Goal: Information Seeking & Learning: Check status

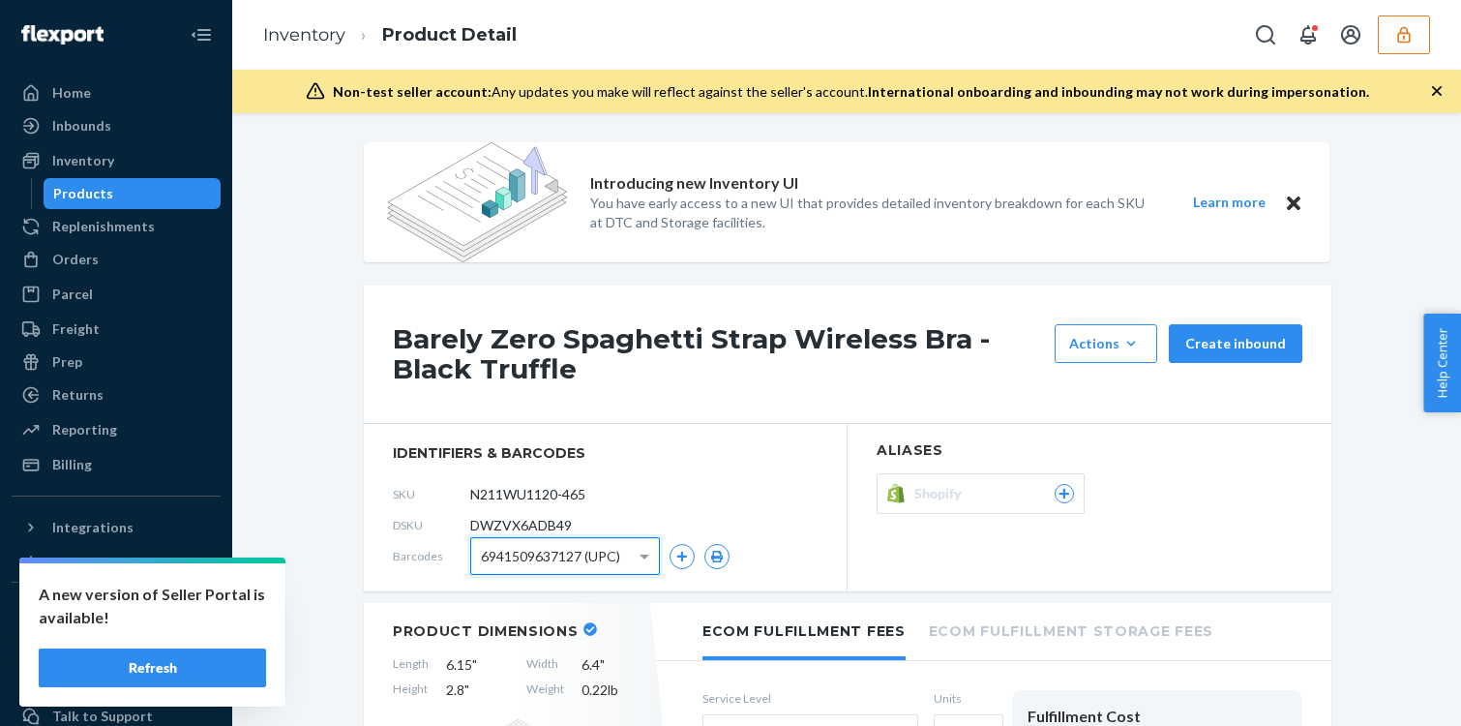
scroll to position [65, 0]
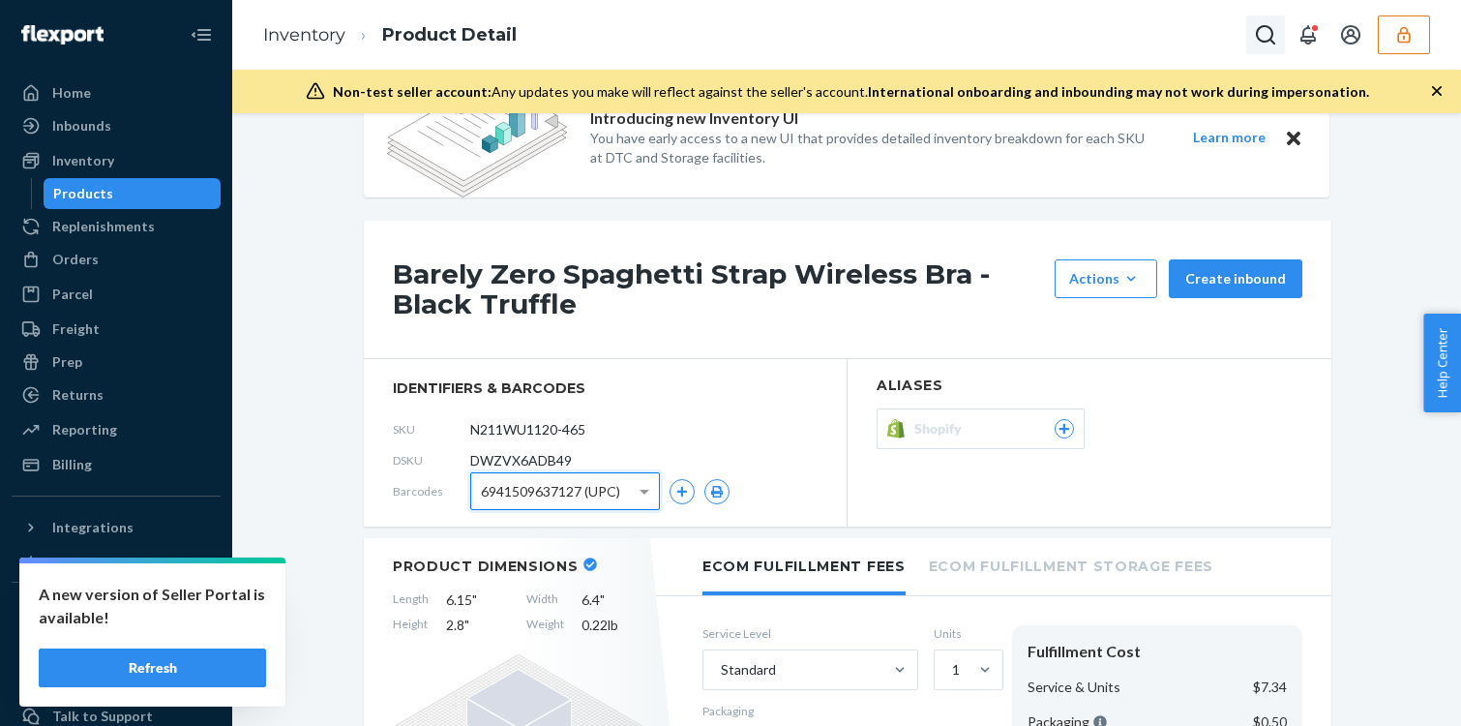
click at [1248, 24] on button "Open Search Box" at bounding box center [1265, 34] width 39 height 39
click at [341, 34] on link "Inventory" at bounding box center [304, 34] width 82 height 21
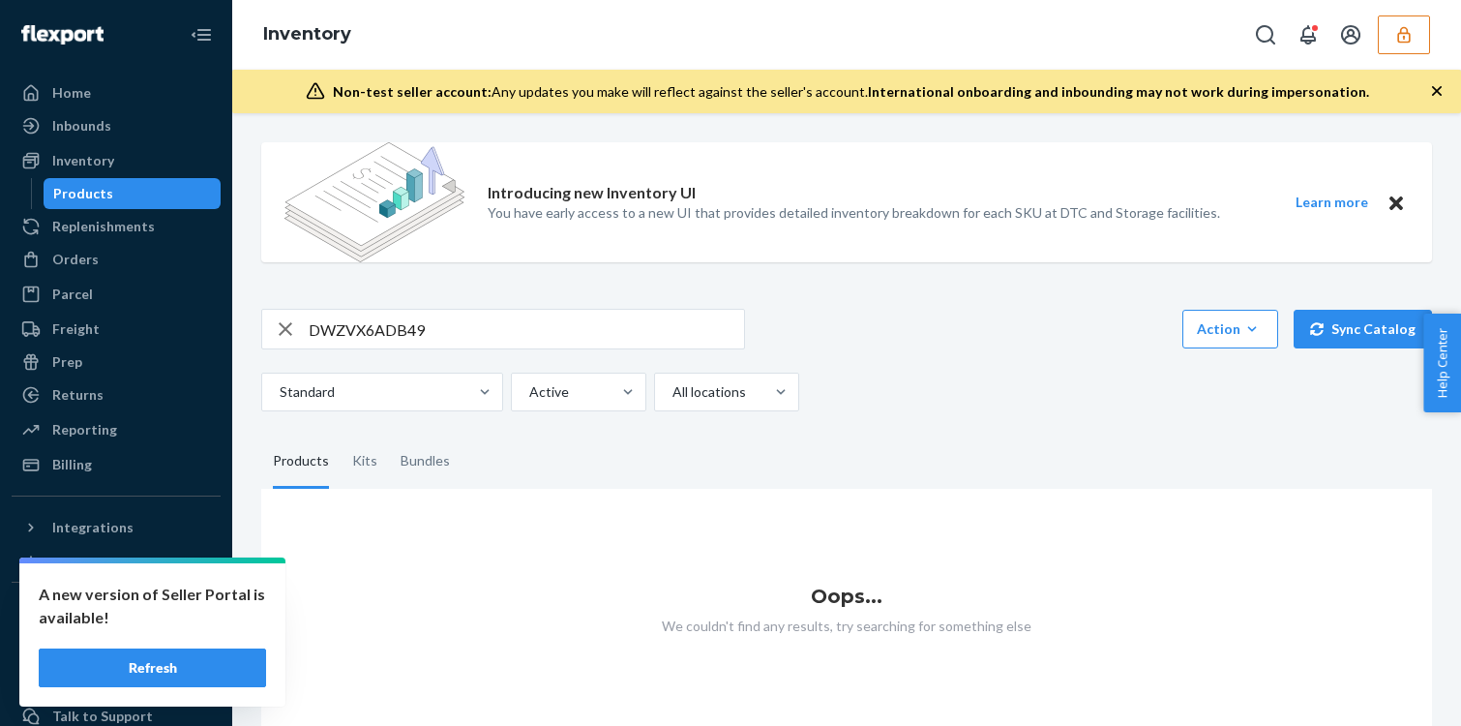
click at [1410, 43] on icon "button" at bounding box center [1403, 34] width 19 height 19
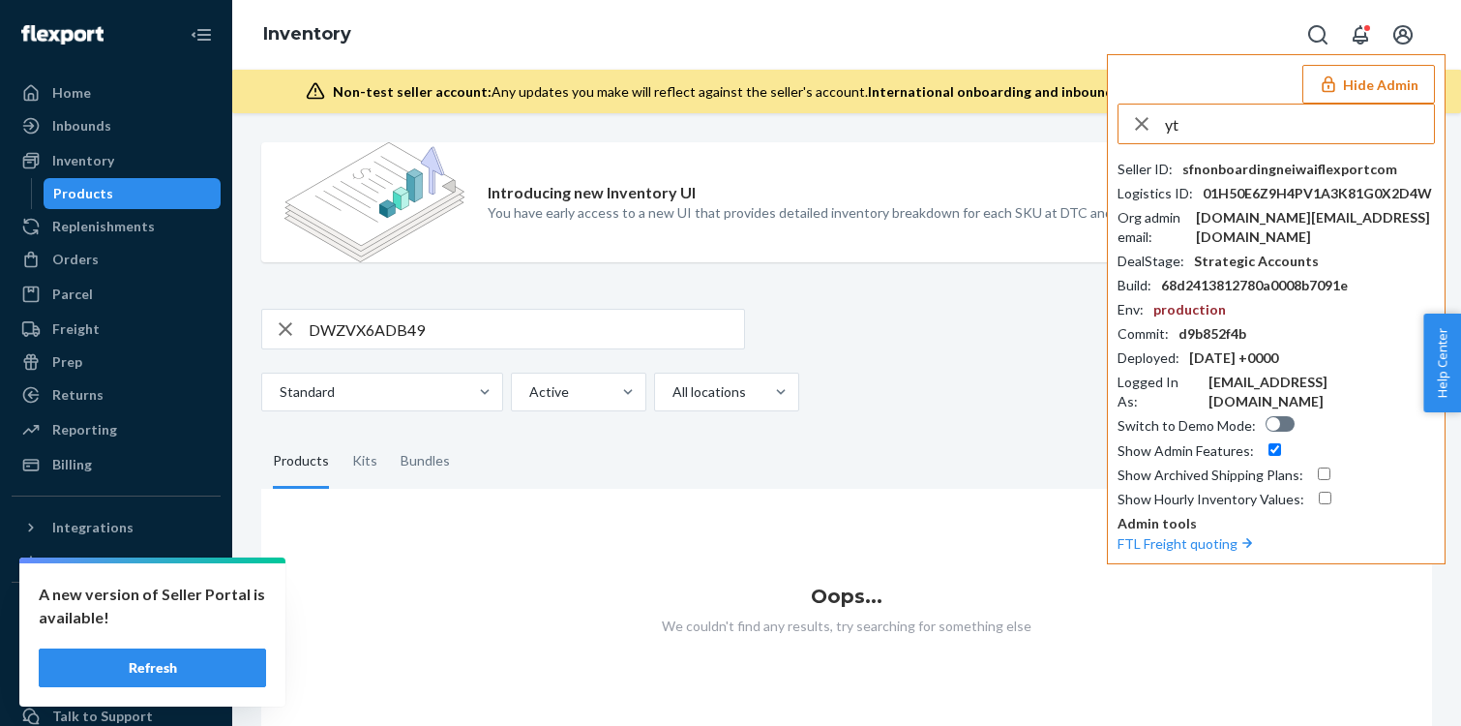
type input "y"
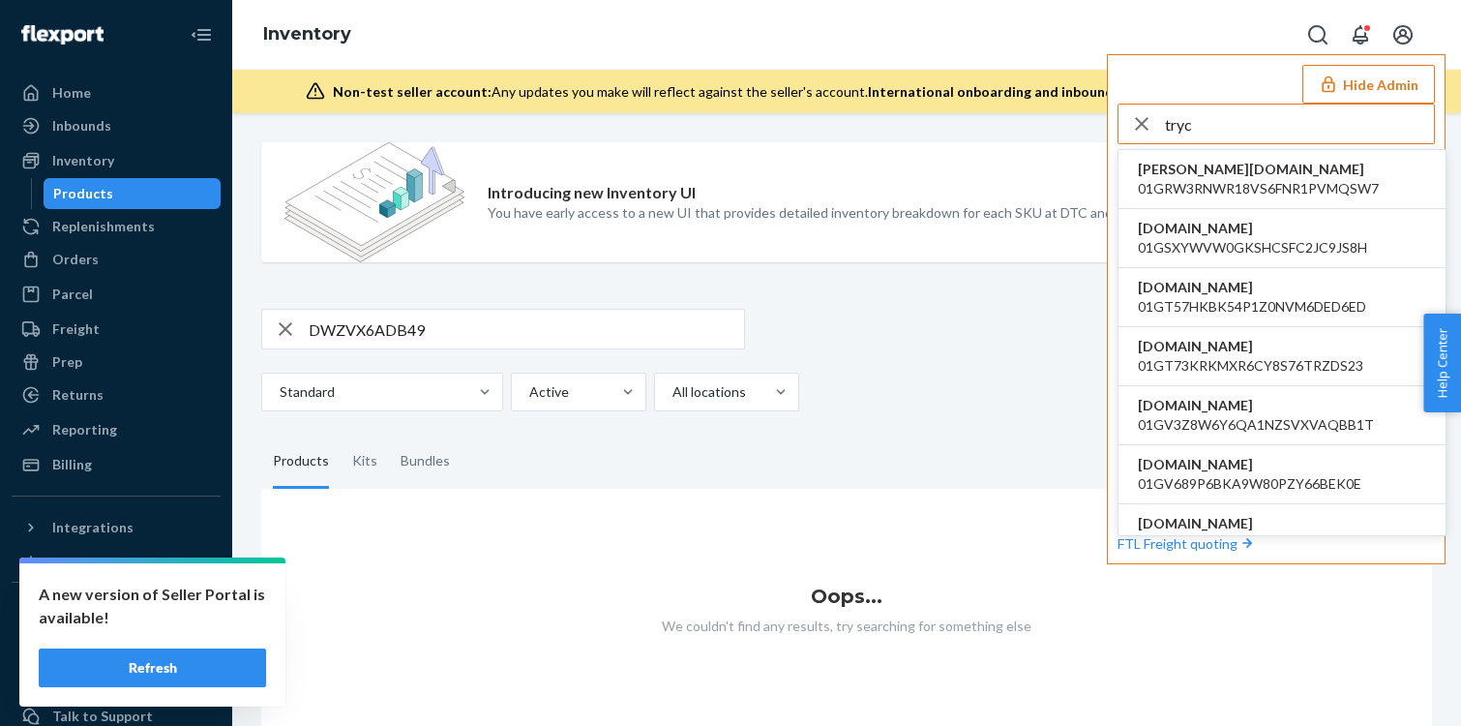
type input "tryc"
click at [1287, 168] on li "trycomfrtgmailcom [EMAIL_ADDRESS][DOMAIN_NAME]" at bounding box center [1282, 179] width 327 height 59
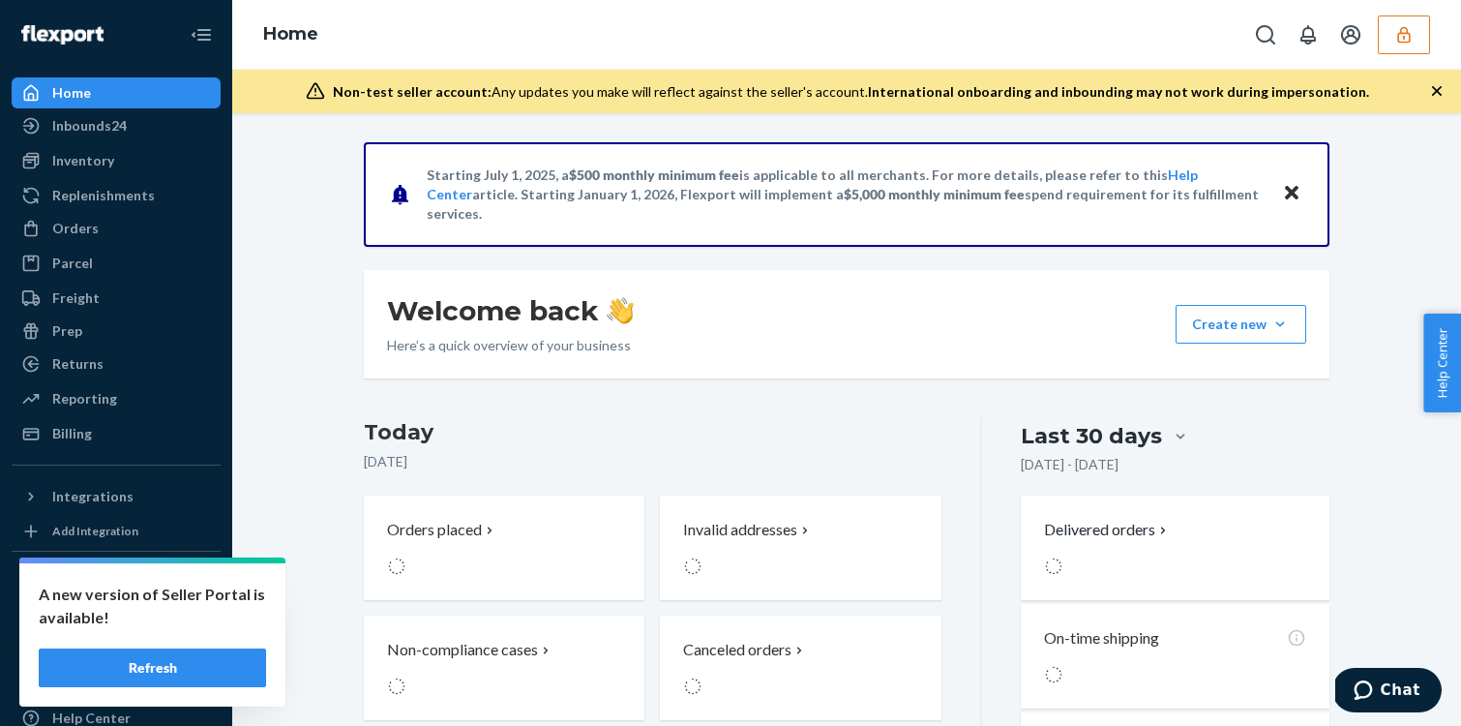
click at [278, 331] on div "Starting [DATE], a $500 monthly minimum fee is applicable to all merchants. For…" at bounding box center [847, 587] width 1200 height 890
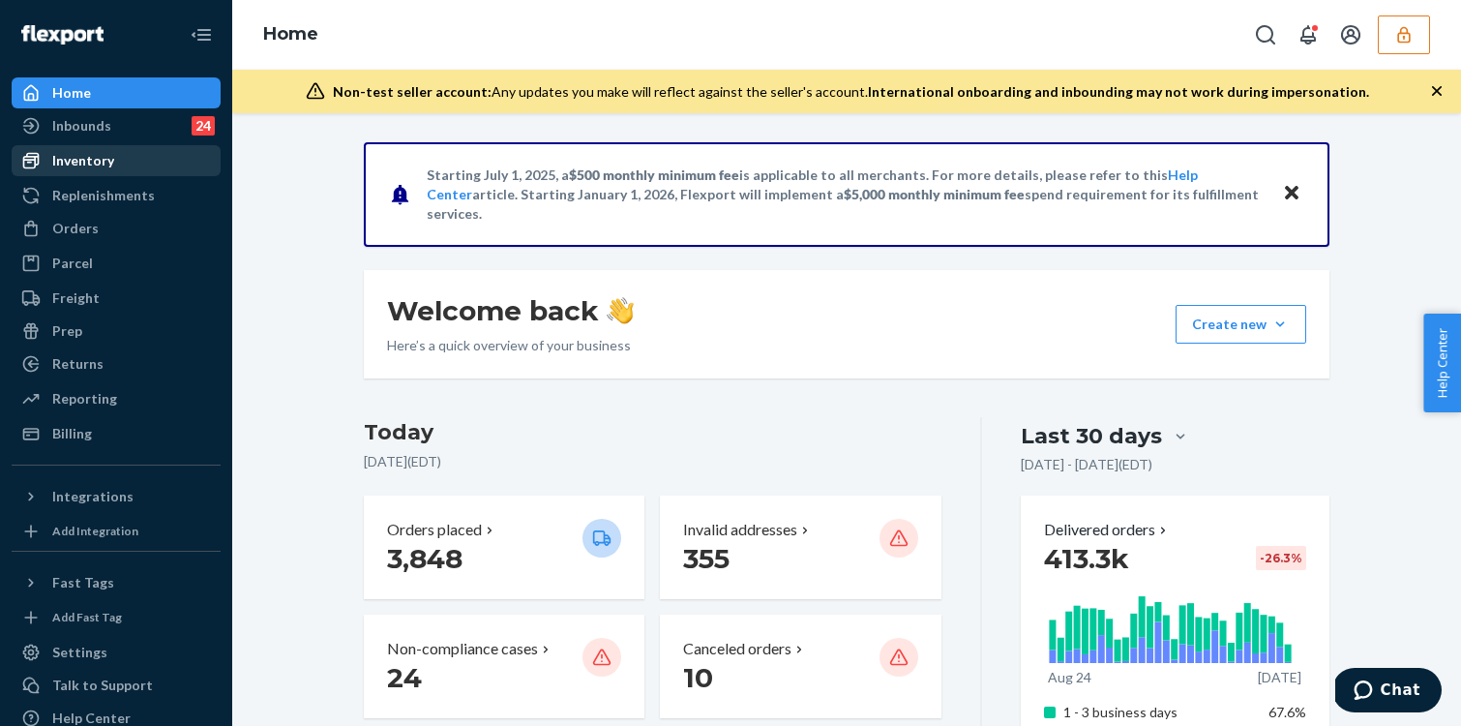
click at [107, 167] on div "Inventory" at bounding box center [83, 160] width 62 height 19
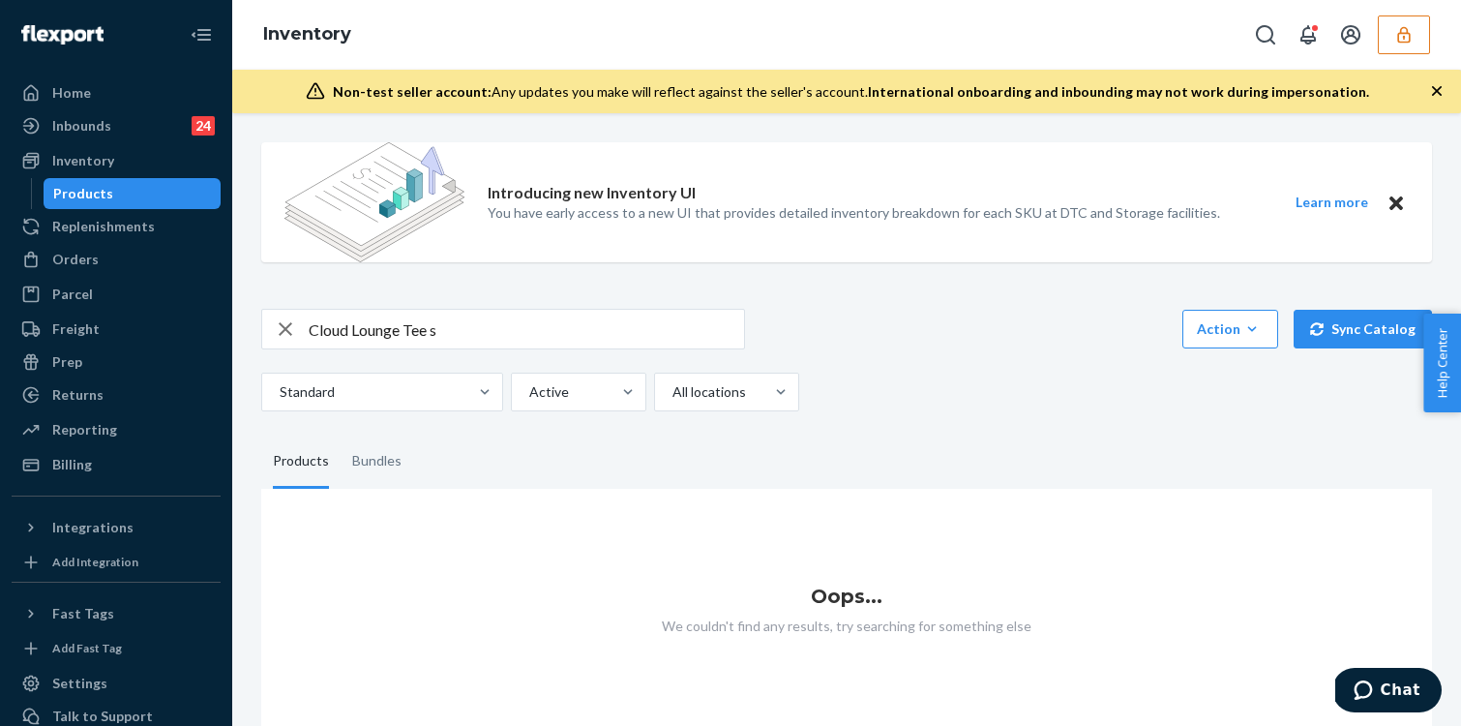
click at [533, 332] on input "Cloud Lounge Tee s" at bounding box center [526, 329] width 435 height 39
click at [514, 328] on input "Cloud Lounge Tee baby" at bounding box center [526, 329] width 435 height 39
drag, startPoint x: 400, startPoint y: 329, endPoint x: 348, endPoint y: 330, distance: 51.3
click at [348, 330] on input "Cloud Lounge Tee\" at bounding box center [526, 329] width 435 height 39
click at [421, 340] on input "Cloud Tee\" at bounding box center [526, 329] width 435 height 39
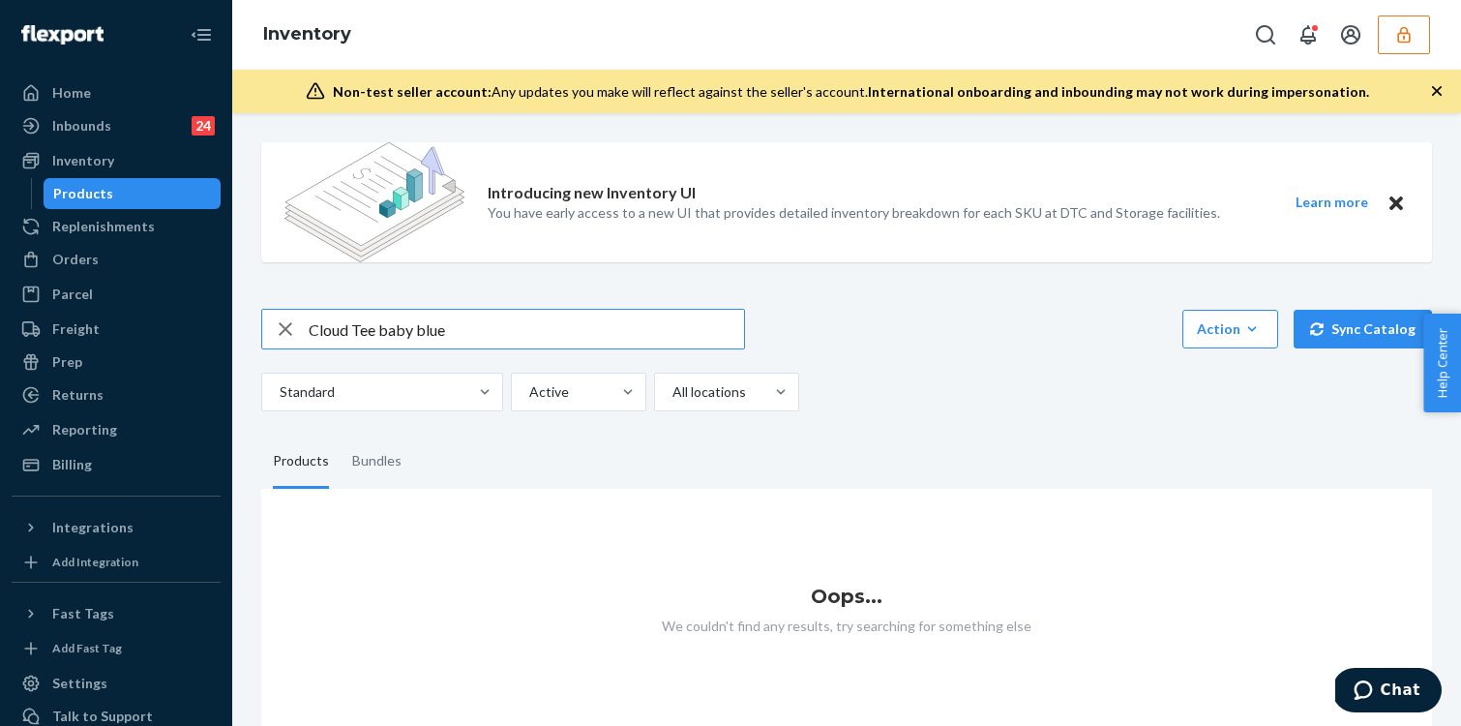
type input "Cloud Tee baby blue"
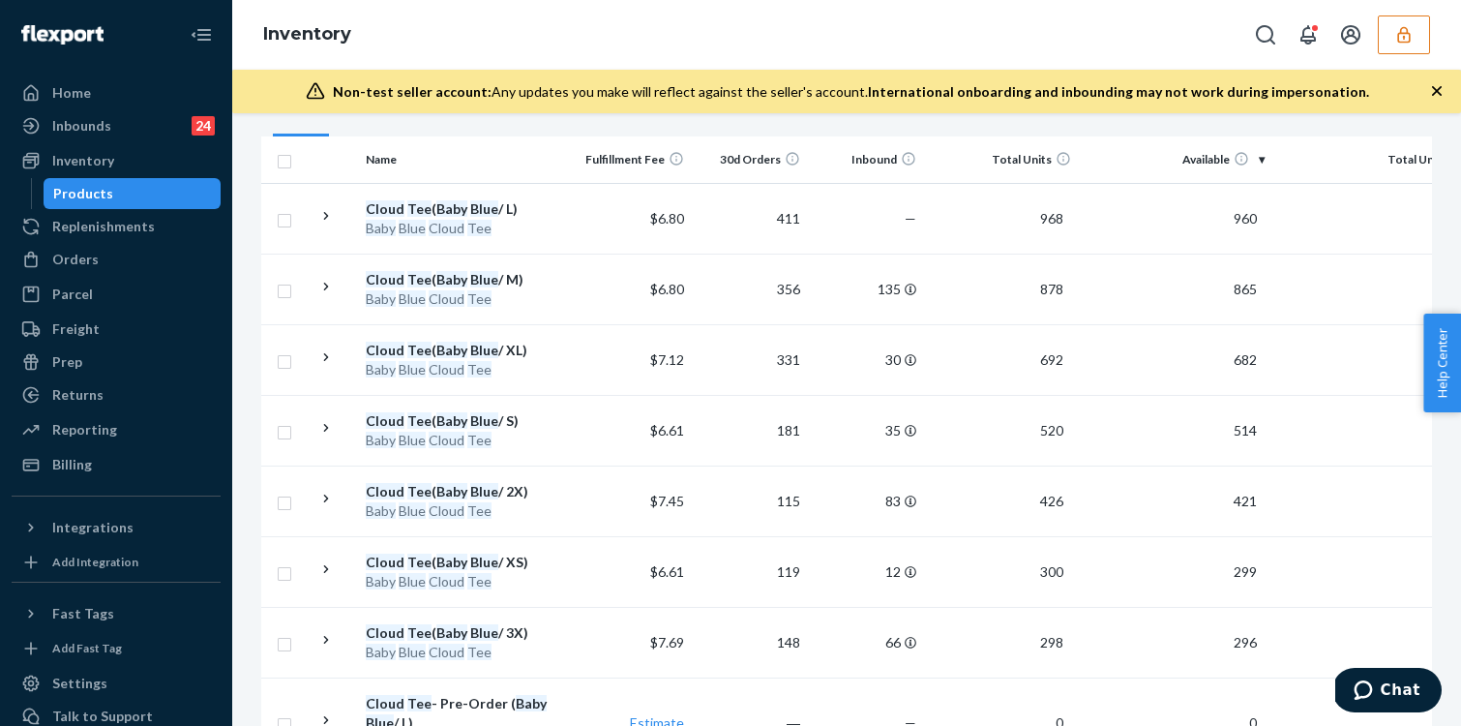
scroll to position [374, 0]
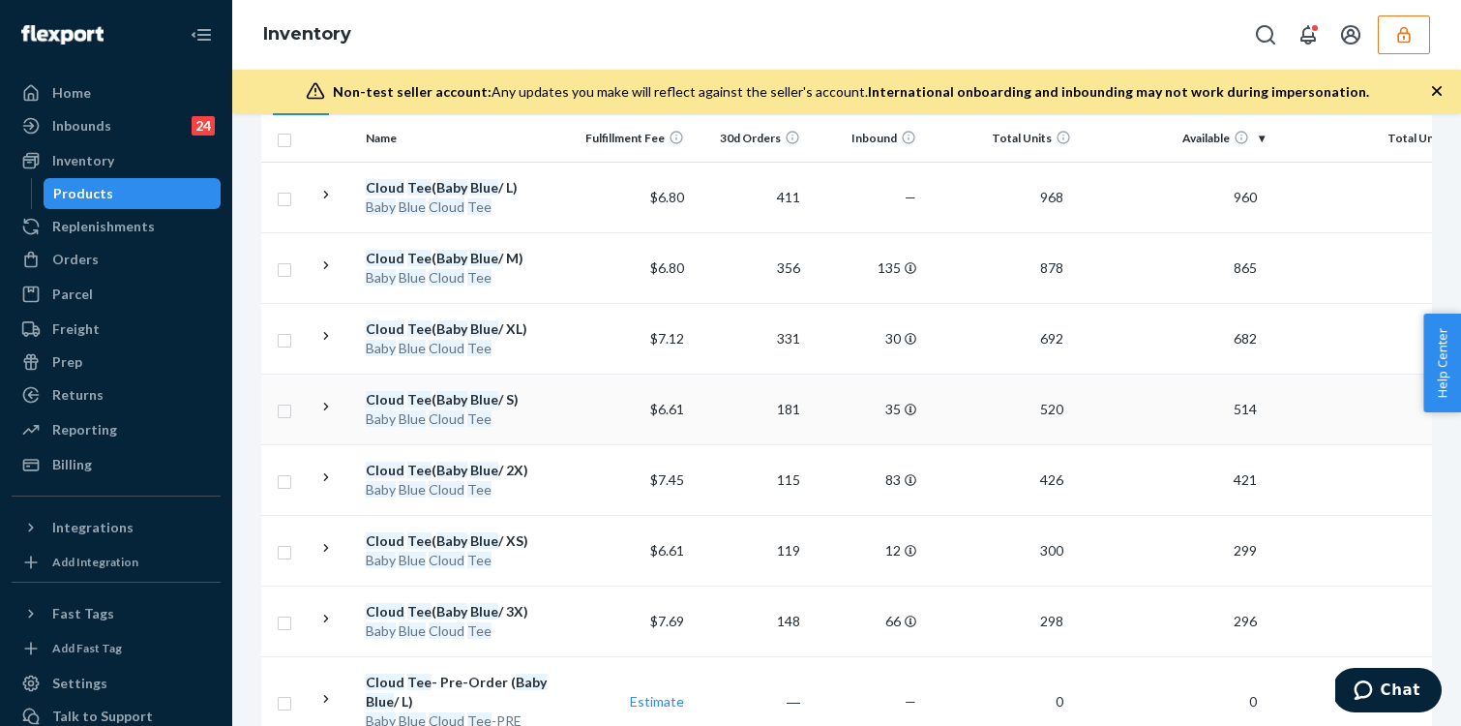
click at [589, 405] on td "$6.61" at bounding box center [634, 409] width 116 height 71
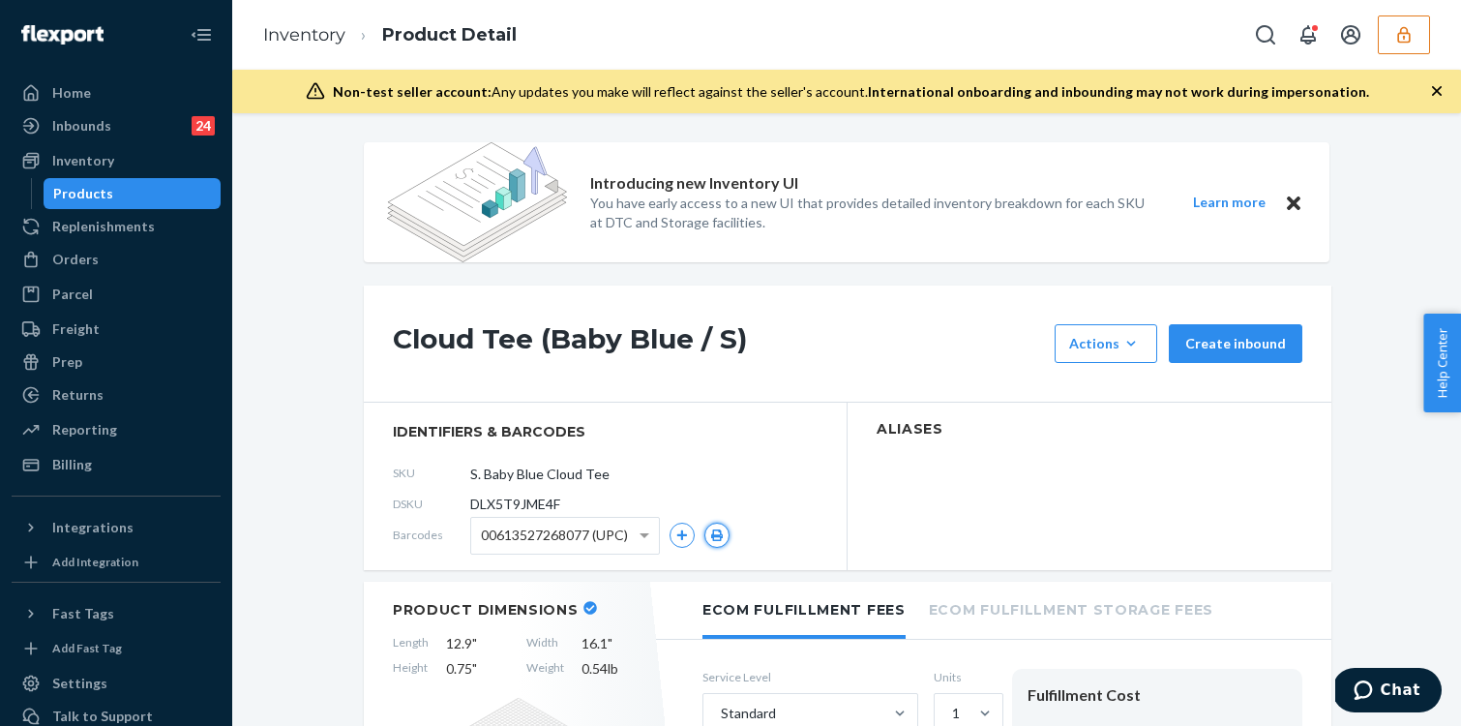
click at [705, 535] on button "button" at bounding box center [716, 535] width 25 height 25
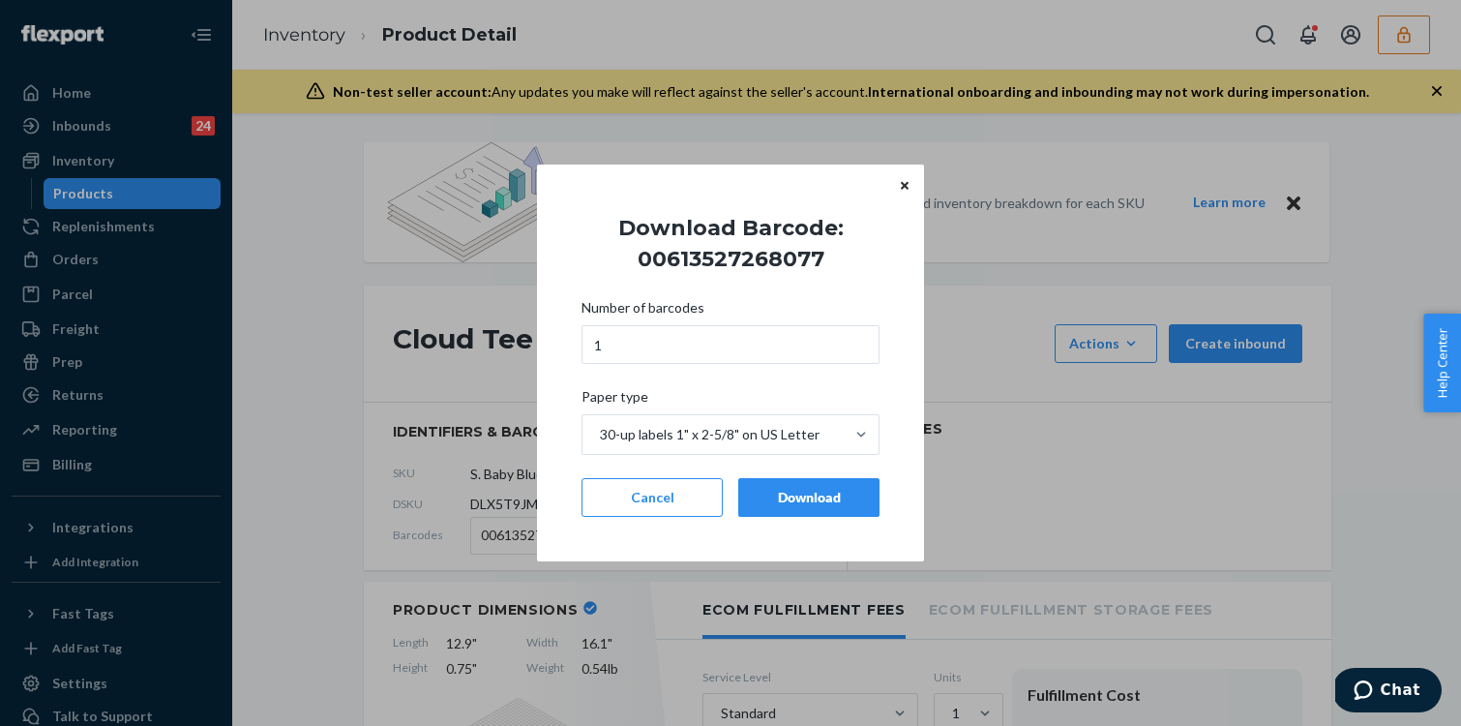
click at [796, 487] on button "Download" at bounding box center [808, 497] width 141 height 39
